Goal: Task Accomplishment & Management: Manage account settings

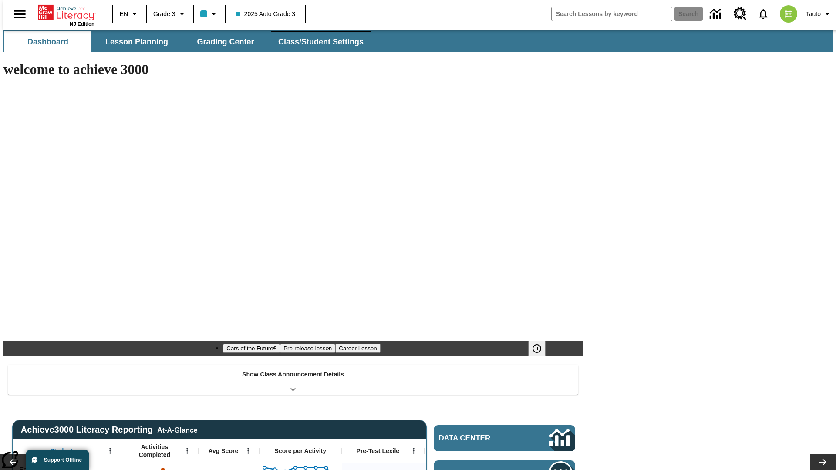
click at [316, 42] on button "Class/Student Settings" at bounding box center [321, 41] width 100 height 21
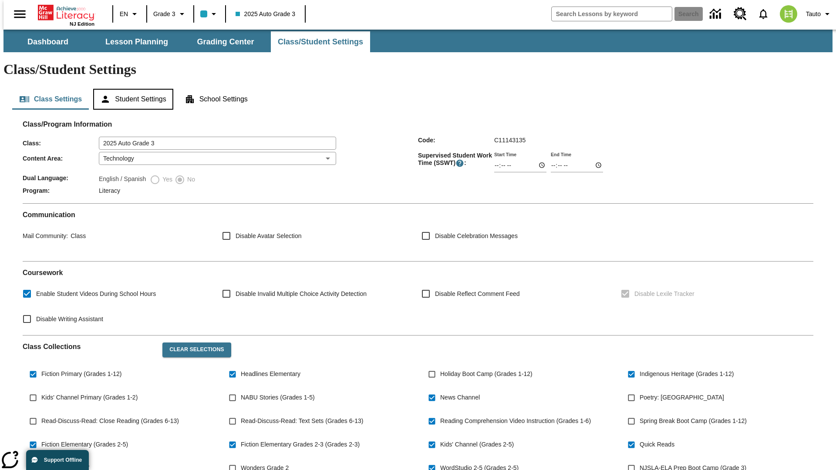
click at [131, 89] on button "Student Settings" at bounding box center [133, 99] width 80 height 21
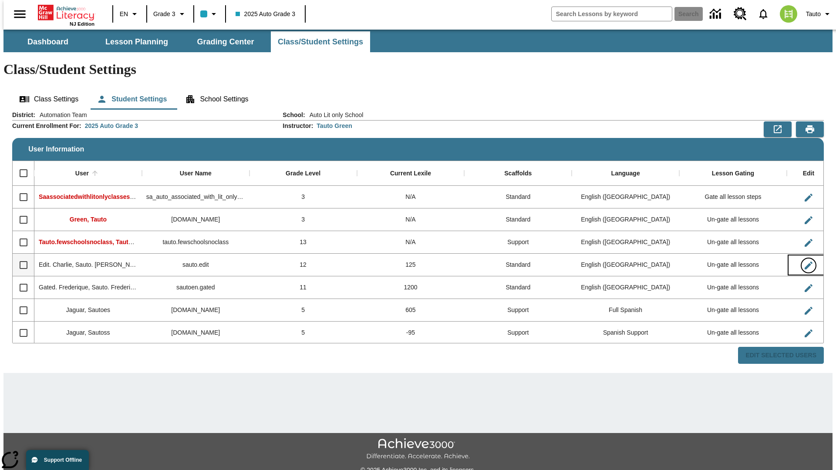
click at [805, 262] on icon "Edit User" at bounding box center [809, 266] width 8 height 8
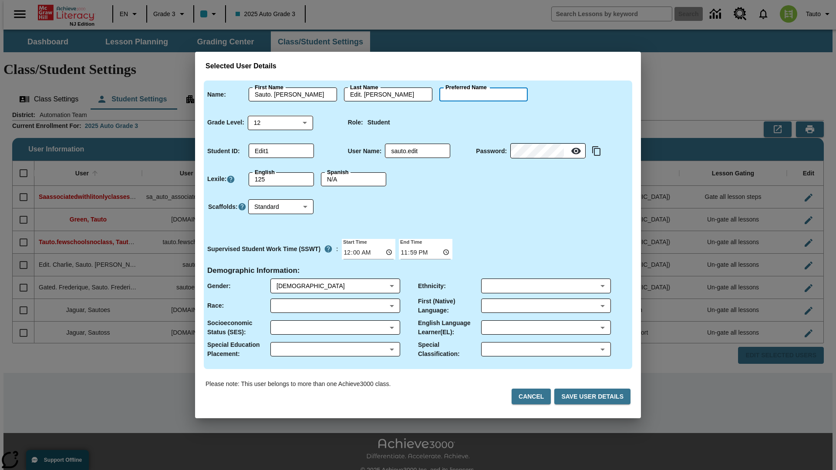
type input "[PERSON_NAME]"
click at [535, 397] on button "Cancel" at bounding box center [531, 397] width 39 height 16
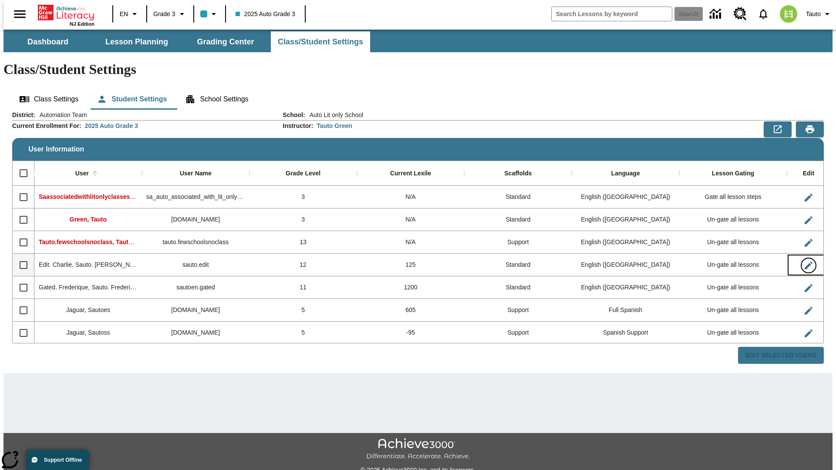
click at [805, 262] on icon "Edit User" at bounding box center [809, 266] width 8 height 8
